Goal: Information Seeking & Learning: Learn about a topic

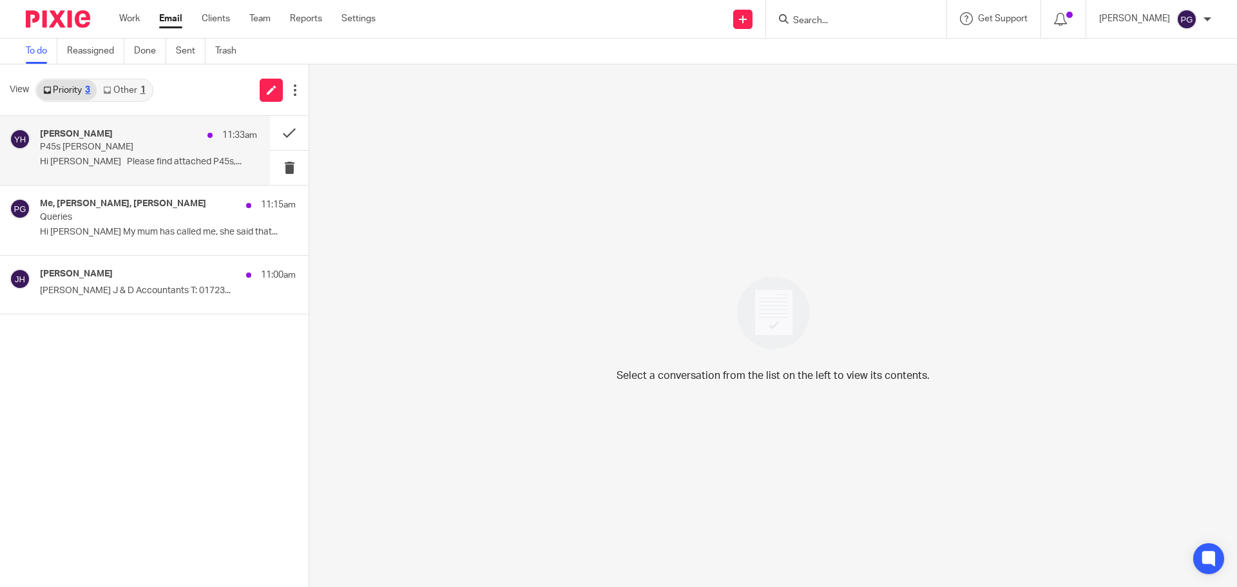
click at [153, 146] on p "P45s [PERSON_NAME]" at bounding box center [127, 147] width 174 height 11
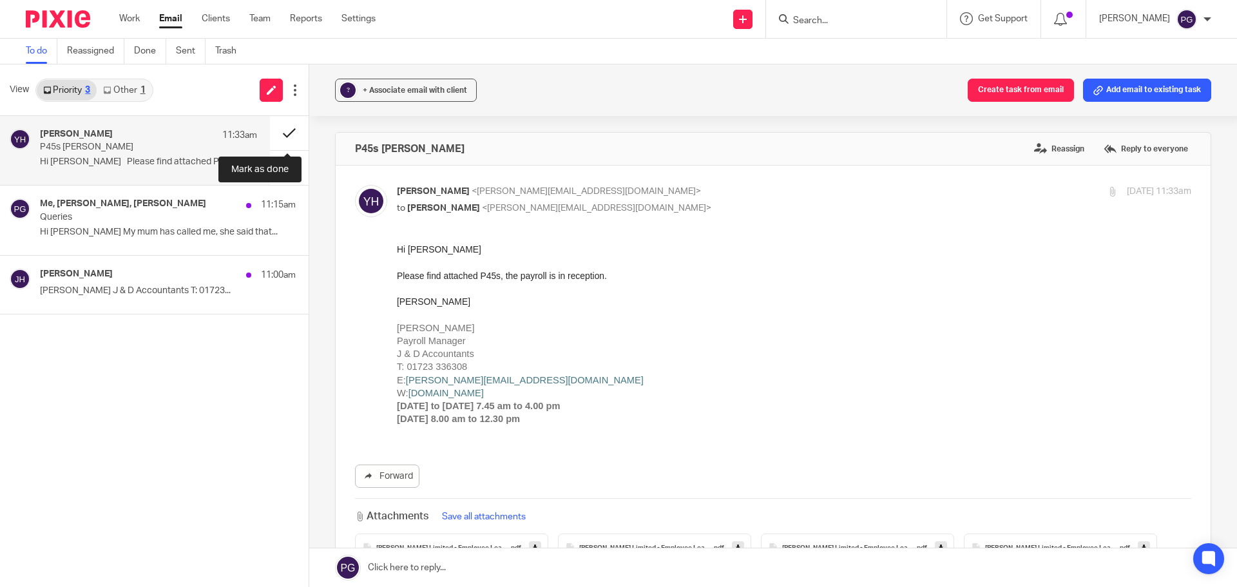
click at [287, 130] on button at bounding box center [289, 133] width 39 height 34
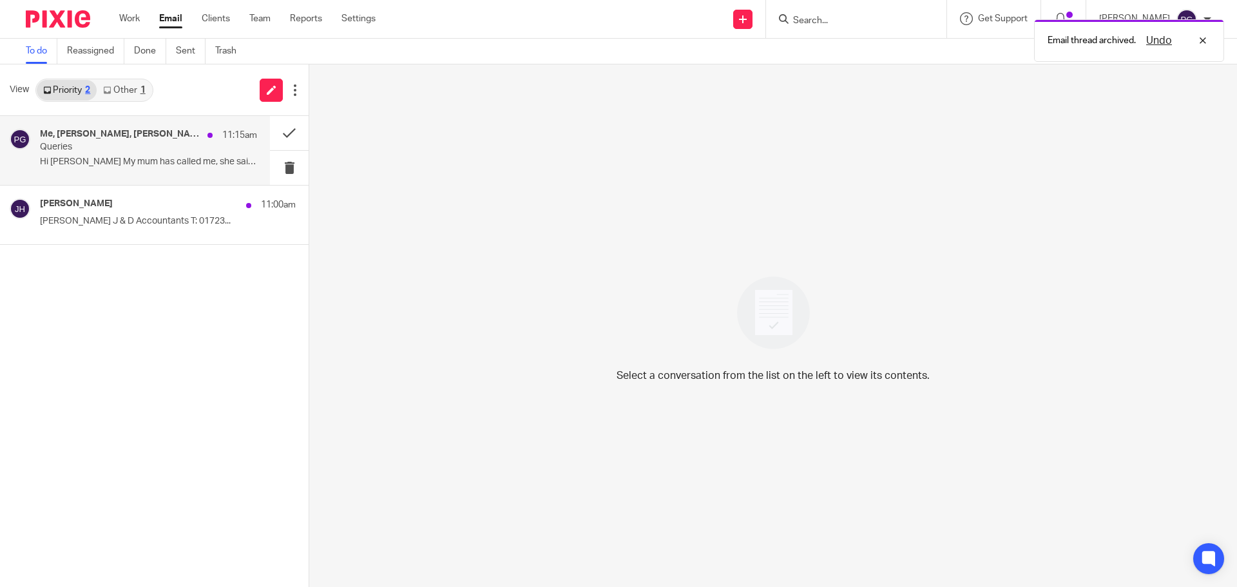
click at [186, 148] on p "Queries" at bounding box center [127, 147] width 174 height 11
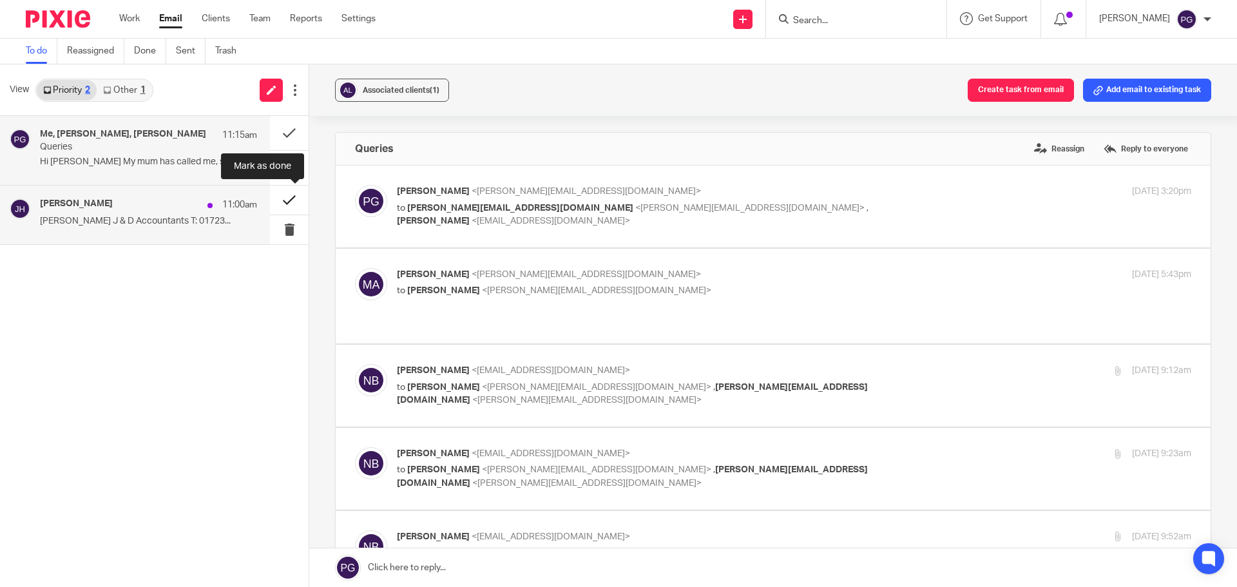
click at [293, 197] on button at bounding box center [289, 200] width 39 height 29
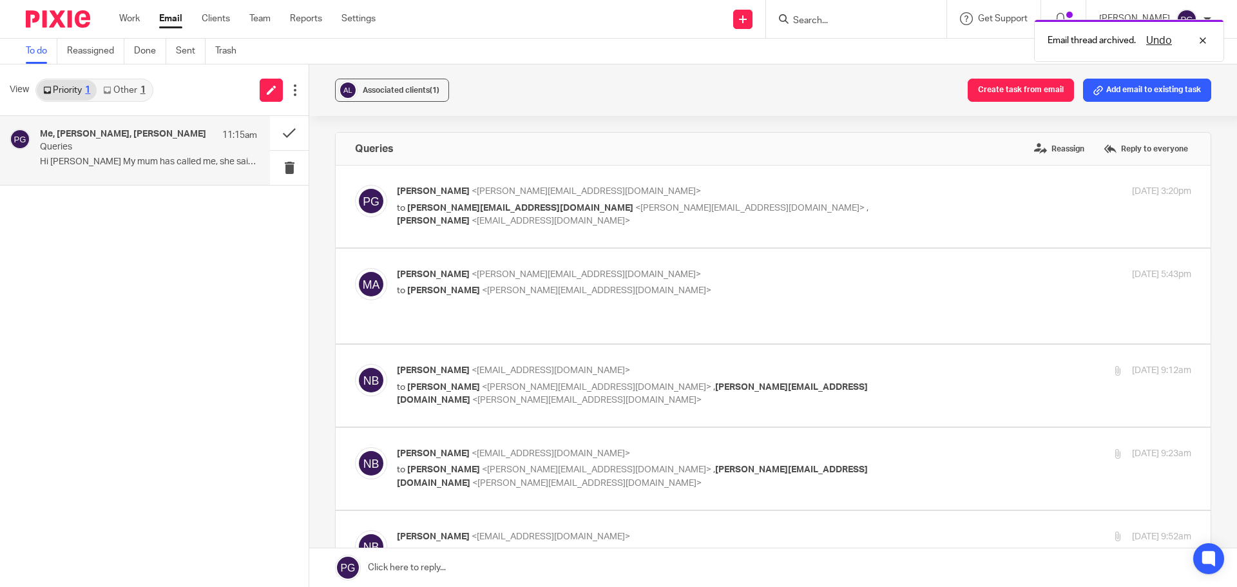
click at [135, 93] on link "Other 1" at bounding box center [124, 90] width 55 height 21
click at [130, 142] on p "Quotation" at bounding box center [127, 147] width 174 height 11
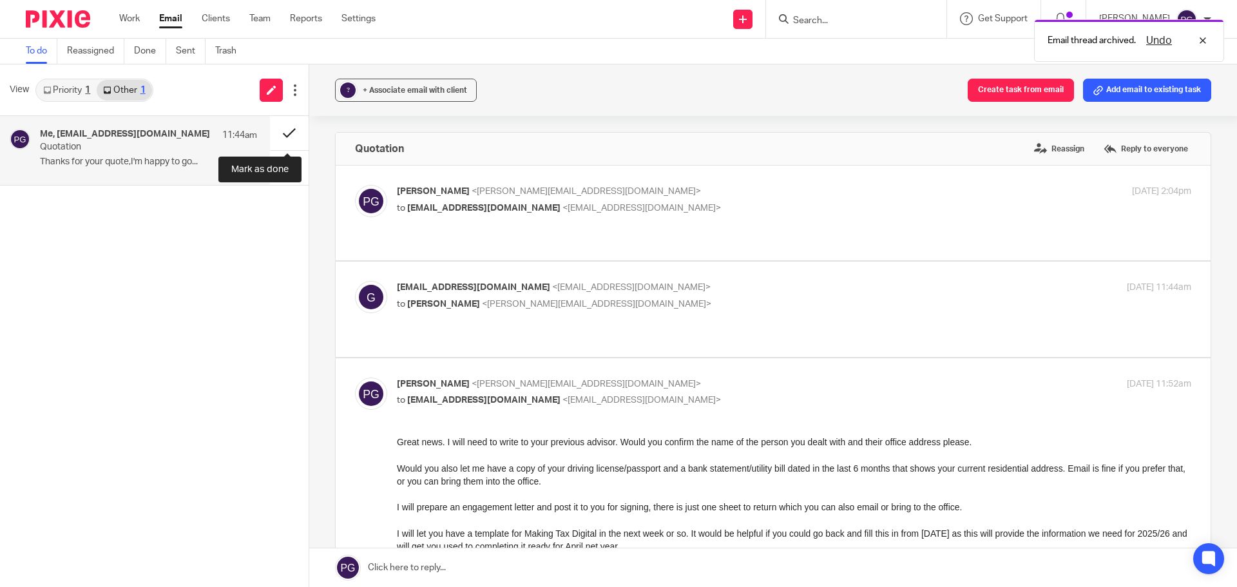
click at [284, 136] on button at bounding box center [289, 133] width 39 height 34
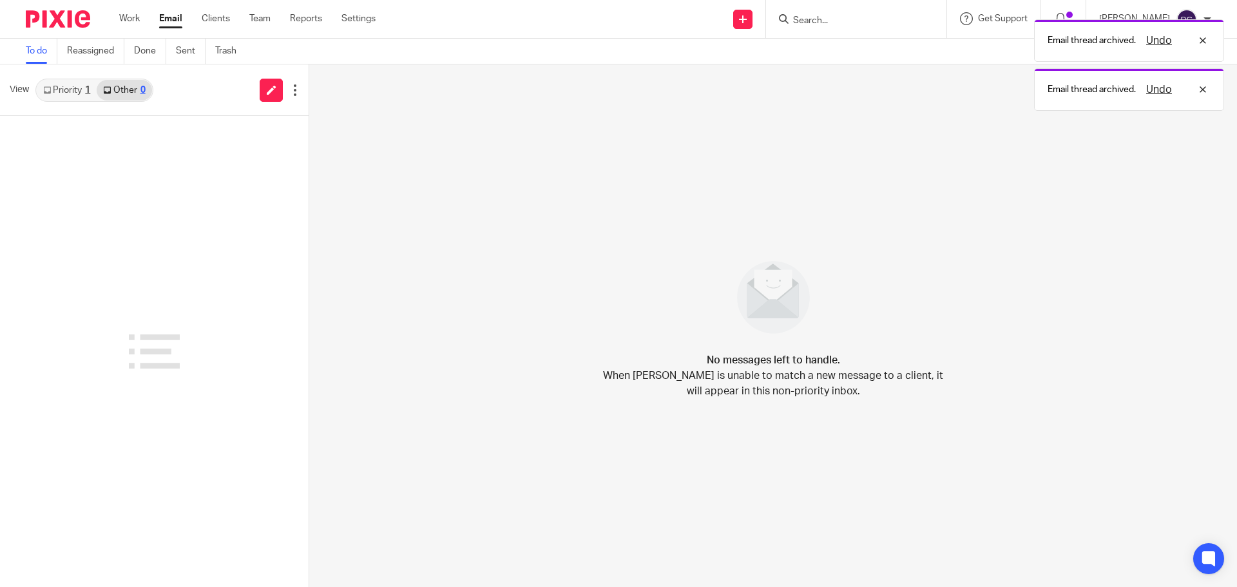
click at [68, 90] on link "Priority 1" at bounding box center [67, 90] width 60 height 21
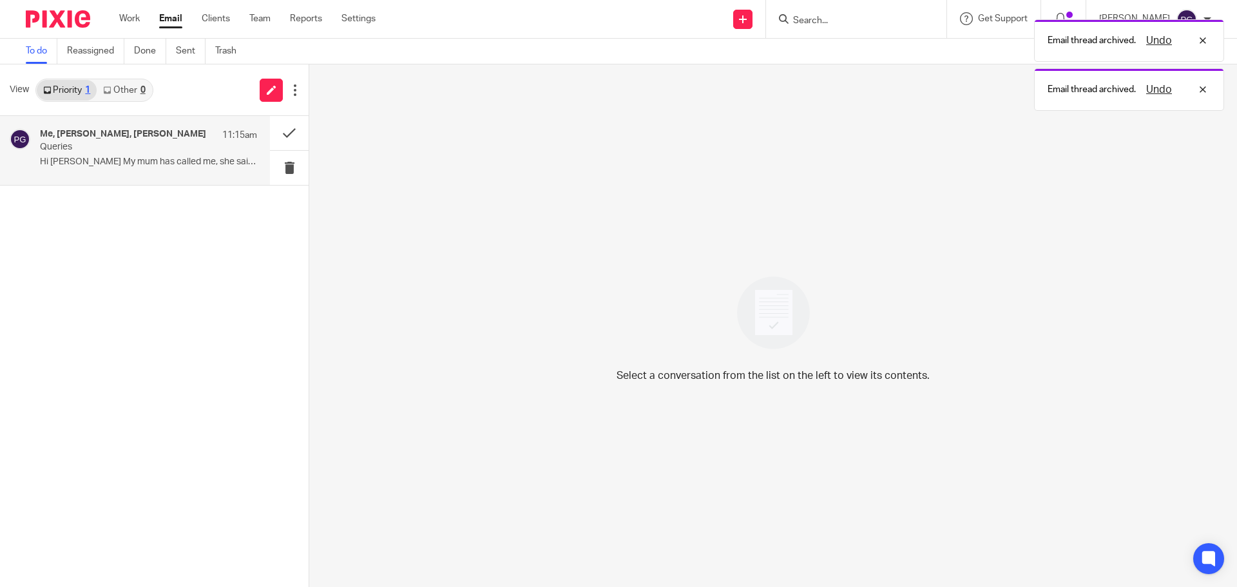
click at [97, 130] on h4 "Me, [PERSON_NAME], [PERSON_NAME]" at bounding box center [123, 134] width 166 height 11
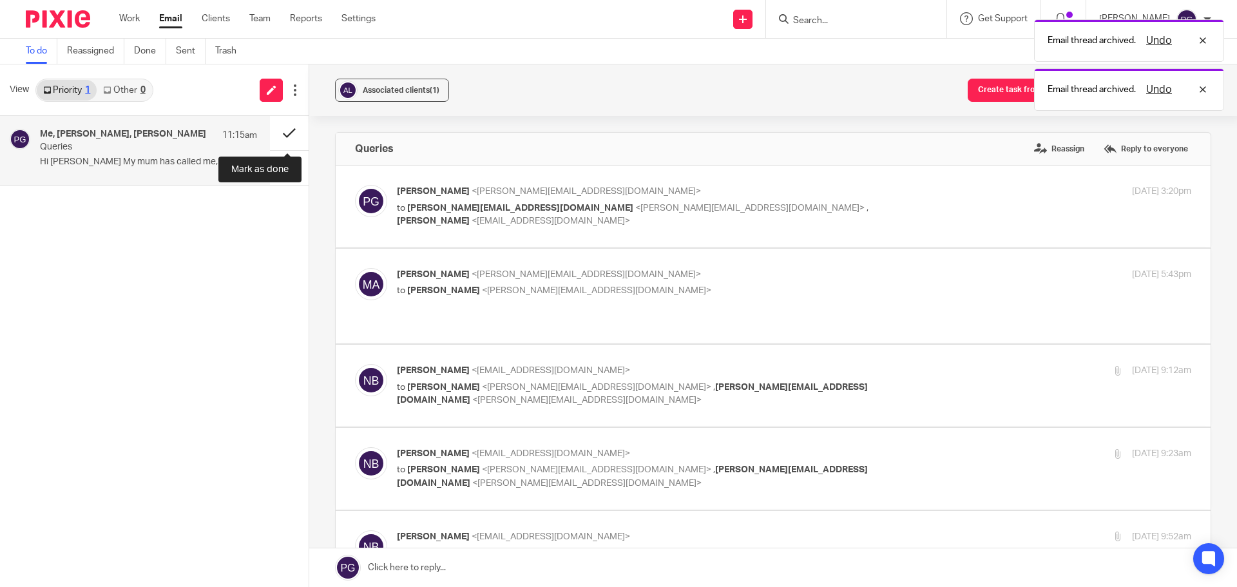
click at [279, 133] on button at bounding box center [289, 133] width 39 height 34
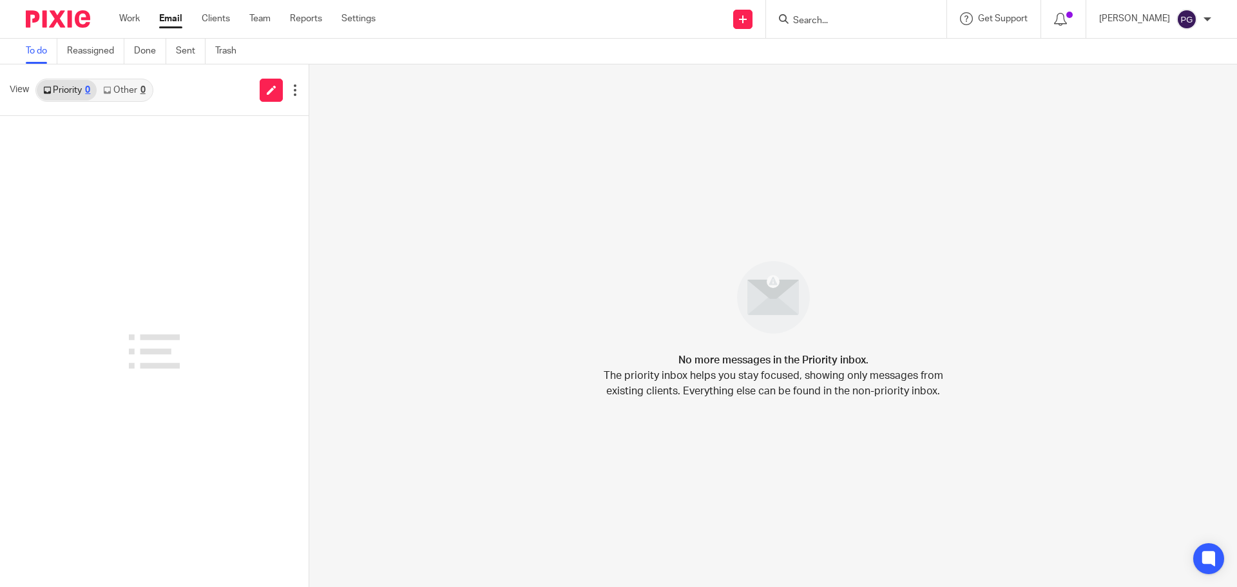
click at [205, 334] on div at bounding box center [154, 351] width 309 height 471
